Goal: Check status: Check status

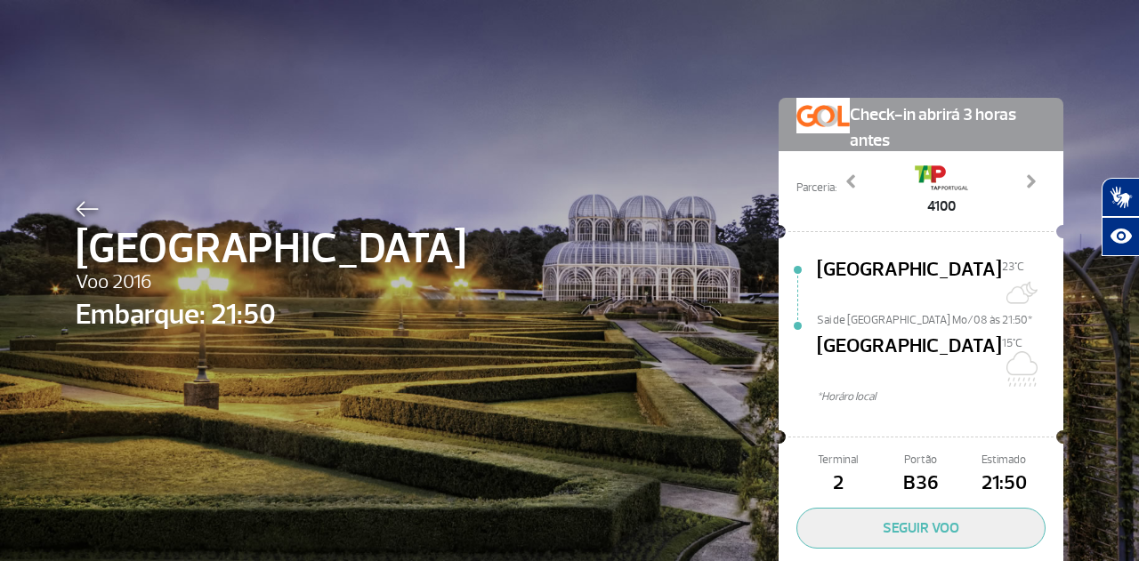
scroll to position [60, 0]
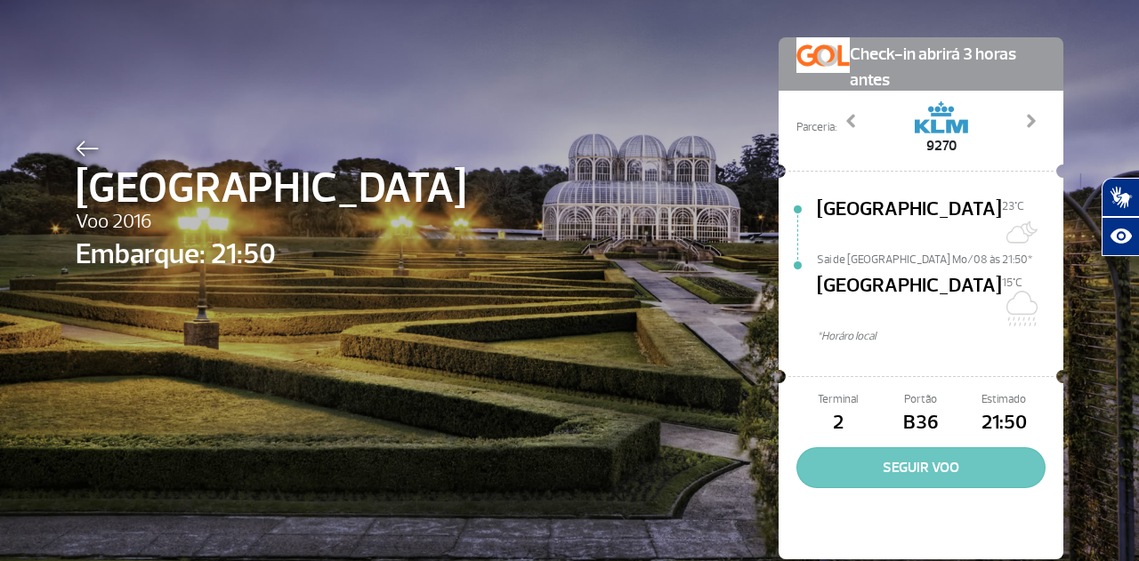
click at [909, 447] on button "SEGUIR VOO" at bounding box center [920, 467] width 249 height 41
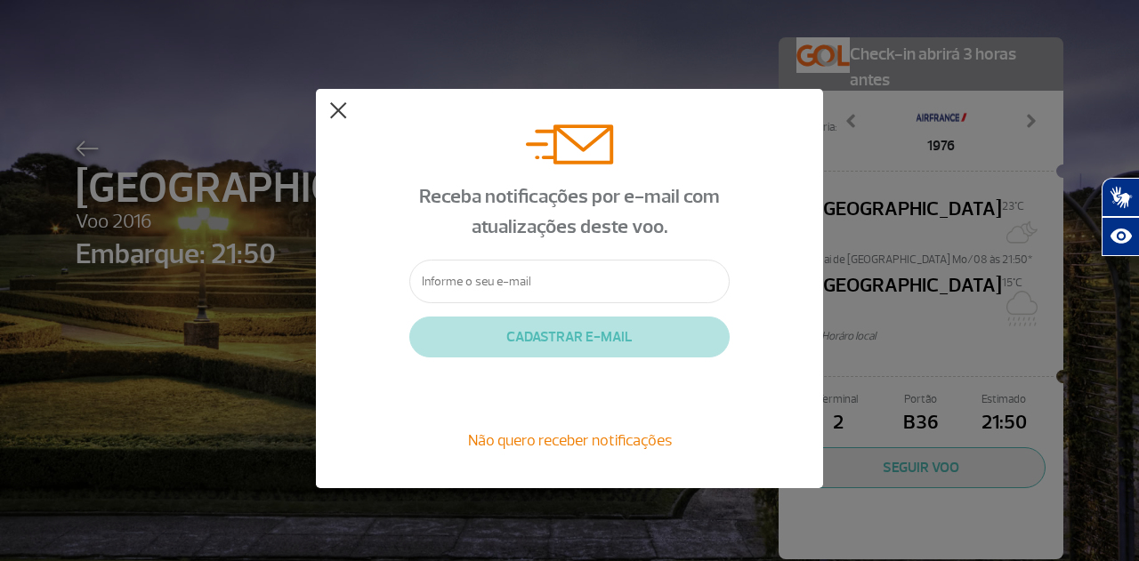
click at [337, 115] on button at bounding box center [338, 111] width 18 height 18
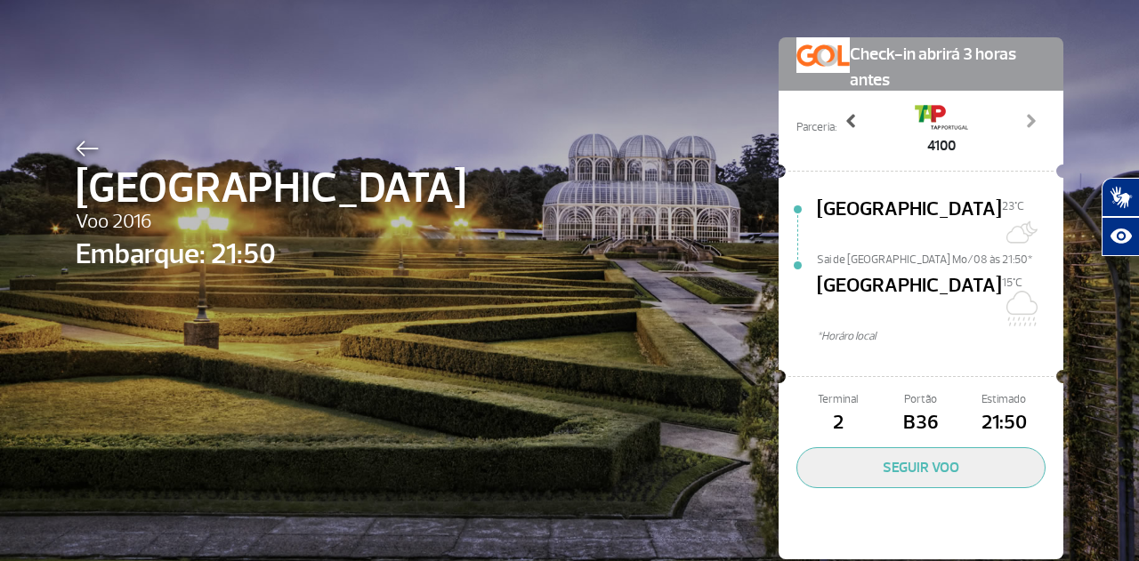
click at [847, 125] on span at bounding box center [851, 121] width 18 height 18
